Goal: Information Seeking & Learning: Learn about a topic

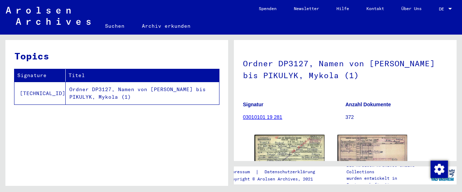
scroll to position [113, 0]
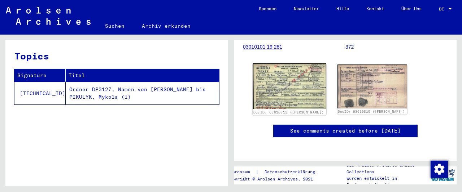
click at [294, 87] on img at bounding box center [289, 86] width 73 height 46
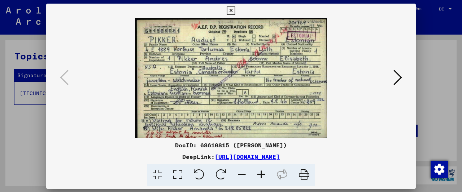
click at [294, 87] on img at bounding box center [231, 78] width 320 height 120
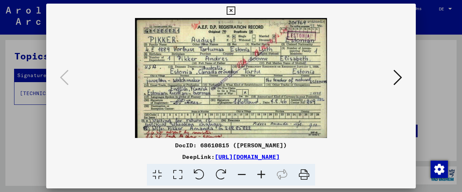
click at [261, 174] on icon at bounding box center [260, 175] width 19 height 22
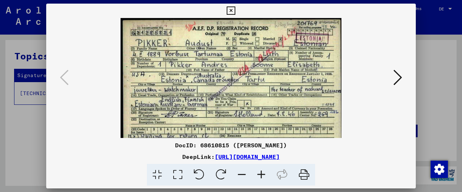
click at [261, 174] on icon at bounding box center [260, 175] width 19 height 22
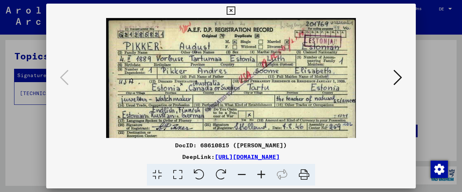
click at [261, 174] on icon at bounding box center [260, 175] width 19 height 22
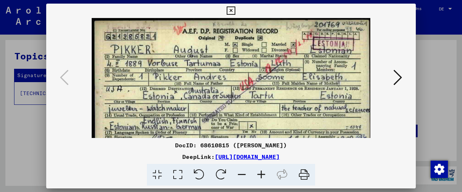
click at [261, 174] on icon at bounding box center [260, 175] width 19 height 22
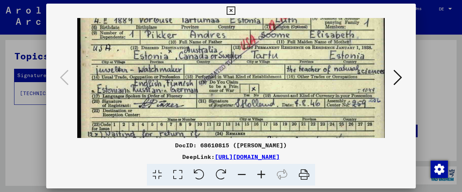
drag, startPoint x: 281, startPoint y: 104, endPoint x: 289, endPoint y: 58, distance: 47.1
click at [289, 58] on img at bounding box center [231, 66] width 308 height 192
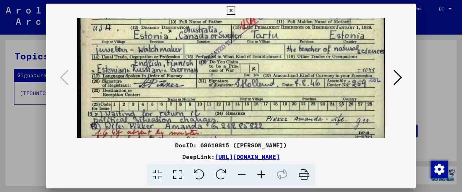
scroll to position [72, 0]
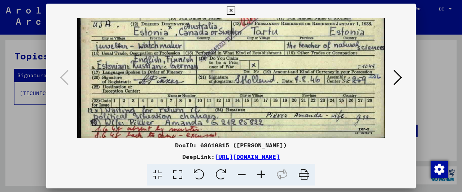
drag, startPoint x: 229, startPoint y: 101, endPoint x: 236, endPoint y: 69, distance: 32.5
click at [236, 69] on img at bounding box center [231, 42] width 308 height 192
drag, startPoint x: 249, startPoint y: 113, endPoint x: 249, endPoint y: 106, distance: 6.1
click at [249, 106] on img at bounding box center [231, 42] width 308 height 192
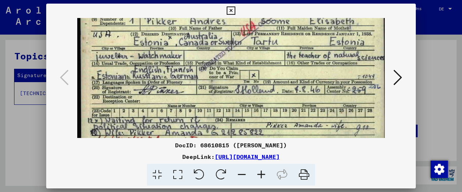
scroll to position [60, 0]
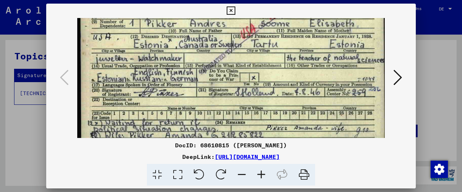
drag, startPoint x: 264, startPoint y: 102, endPoint x: 260, endPoint y: 113, distance: 11.3
click at [260, 113] on img at bounding box center [231, 55] width 308 height 192
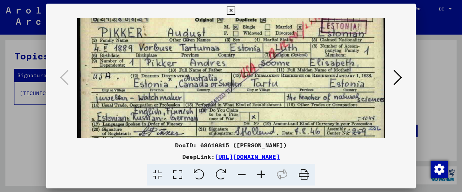
drag, startPoint x: 326, startPoint y: 105, endPoint x: 319, endPoint y: 140, distance: 36.5
click at [319, 140] on div "DocID: 68610815 ([PERSON_NAME]) DeepLink: [URL][DOMAIN_NAME]" at bounding box center [230, 95] width 369 height 183
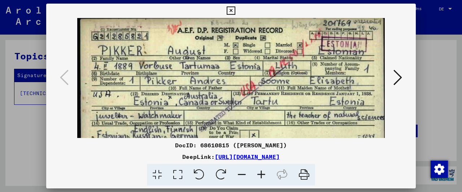
scroll to position [0, 0]
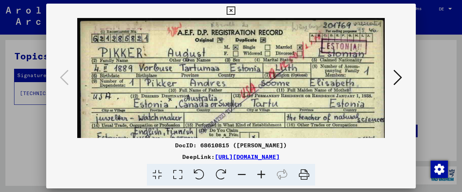
drag, startPoint x: 295, startPoint y: 68, endPoint x: 294, endPoint y: 110, distance: 42.2
click at [294, 110] on img at bounding box center [231, 114] width 308 height 192
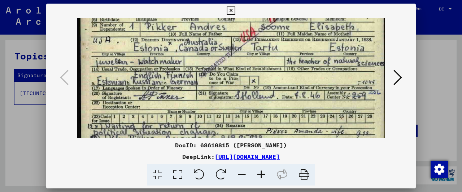
drag, startPoint x: 304, startPoint y: 106, endPoint x: 310, endPoint y: 57, distance: 50.0
click at [310, 57] on img at bounding box center [231, 58] width 308 height 192
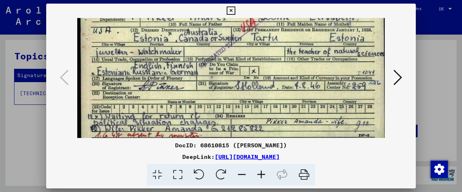
scroll to position [72, 0]
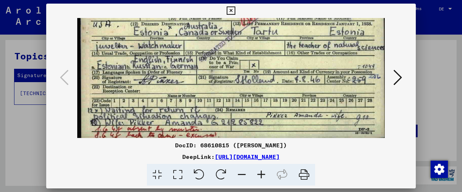
drag, startPoint x: 302, startPoint y: 96, endPoint x: 304, endPoint y: 66, distance: 30.4
click at [304, 66] on img at bounding box center [231, 42] width 308 height 192
drag, startPoint x: 289, startPoint y: 116, endPoint x: 289, endPoint y: 101, distance: 15.2
click at [289, 103] on img at bounding box center [231, 42] width 308 height 192
click at [391, 76] on div at bounding box center [231, 78] width 320 height 120
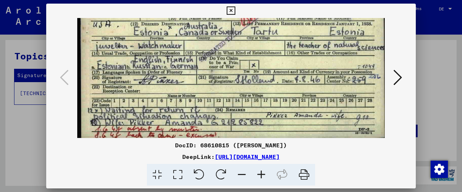
click at [396, 77] on icon at bounding box center [397, 77] width 9 height 17
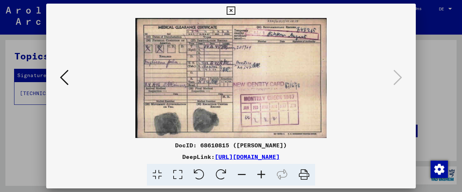
scroll to position [0, 0]
click at [264, 174] on icon at bounding box center [260, 175] width 19 height 22
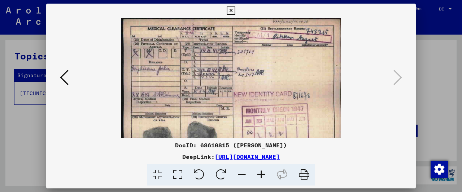
click at [264, 174] on icon at bounding box center [260, 175] width 19 height 22
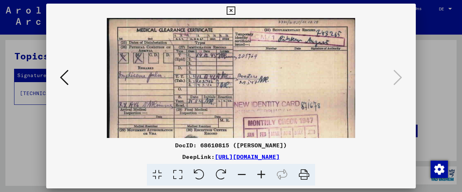
click at [264, 174] on icon at bounding box center [260, 175] width 19 height 22
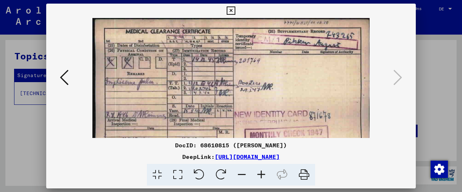
click at [264, 174] on icon at bounding box center [260, 175] width 19 height 22
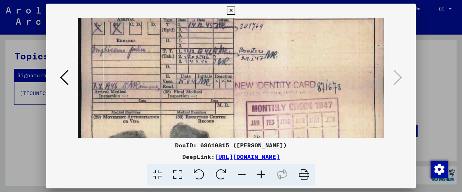
drag, startPoint x: 216, startPoint y: 111, endPoint x: 216, endPoint y: 74, distance: 37.5
click at [216, 74] on img at bounding box center [231, 75] width 306 height 192
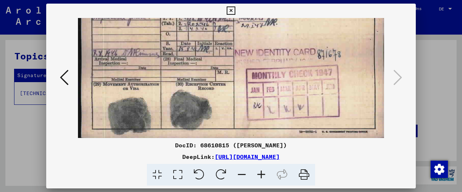
scroll to position [72, 0]
drag, startPoint x: 247, startPoint y: 112, endPoint x: 253, endPoint y: 73, distance: 39.4
click at [253, 73] on img at bounding box center [231, 42] width 306 height 192
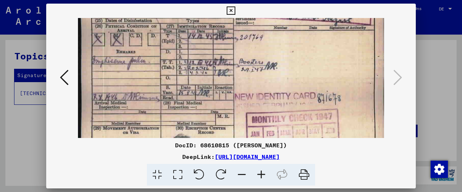
drag, startPoint x: 316, startPoint y: 48, endPoint x: 312, endPoint y: 87, distance: 39.8
click at [312, 87] on img at bounding box center [231, 86] width 306 height 192
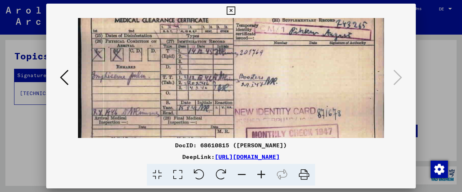
scroll to position [0, 0]
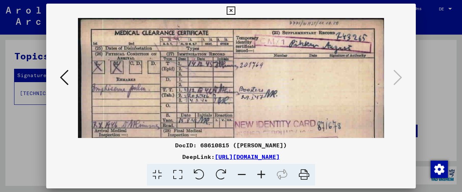
drag, startPoint x: 311, startPoint y: 47, endPoint x: 306, endPoint y: 89, distance: 42.5
click at [306, 89] on img at bounding box center [231, 114] width 306 height 192
click at [235, 11] on icon at bounding box center [231, 10] width 8 height 9
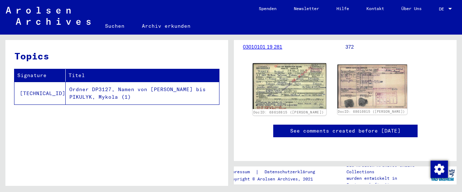
click at [277, 81] on img at bounding box center [289, 86] width 73 height 46
